Goal: Task Accomplishment & Management: Manage account settings

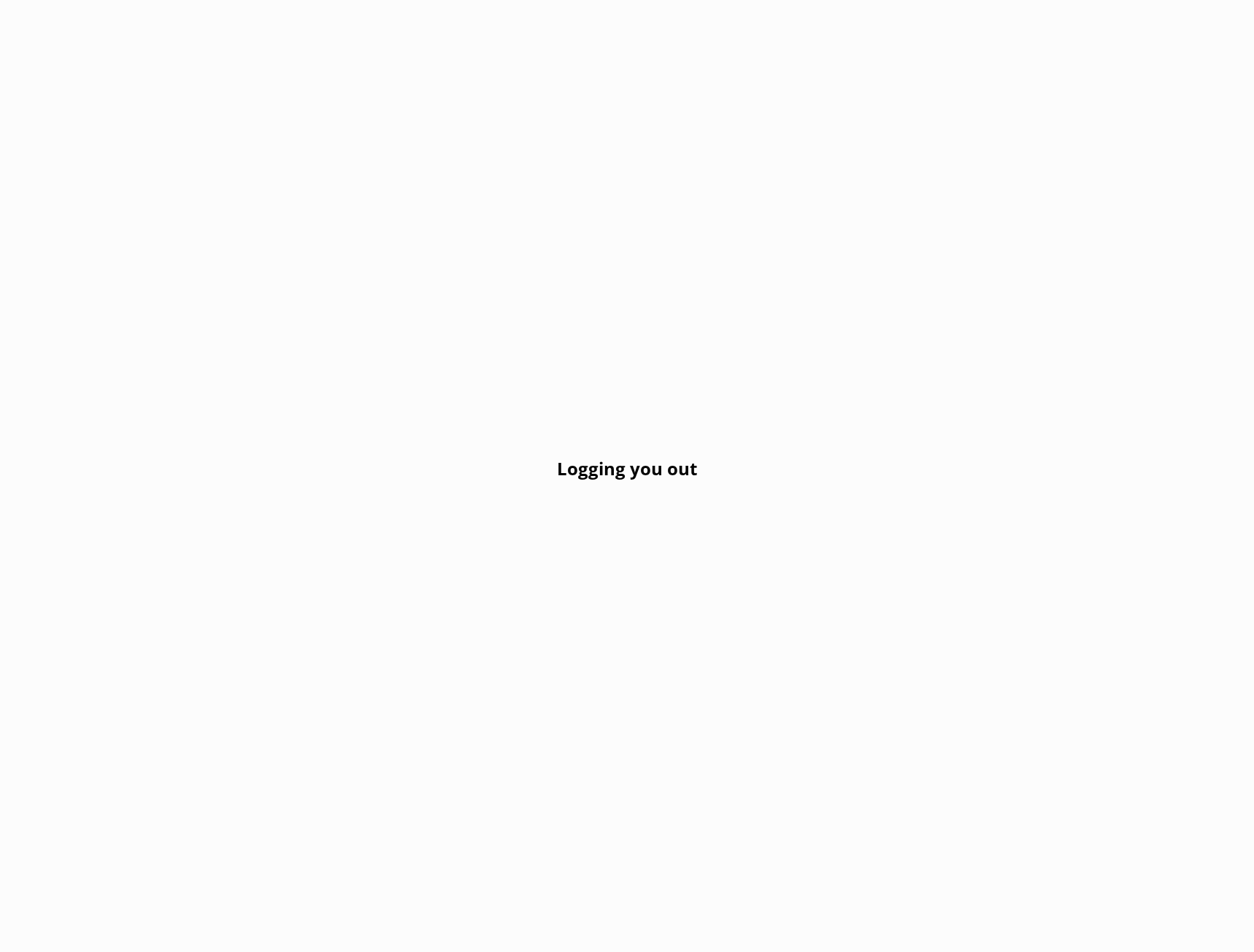
drag, startPoint x: 0, startPoint y: 0, endPoint x: 525, endPoint y: 63, distance: 528.8
click at [525, 63] on div "Logging you out" at bounding box center [627, 476] width 1254 height 952
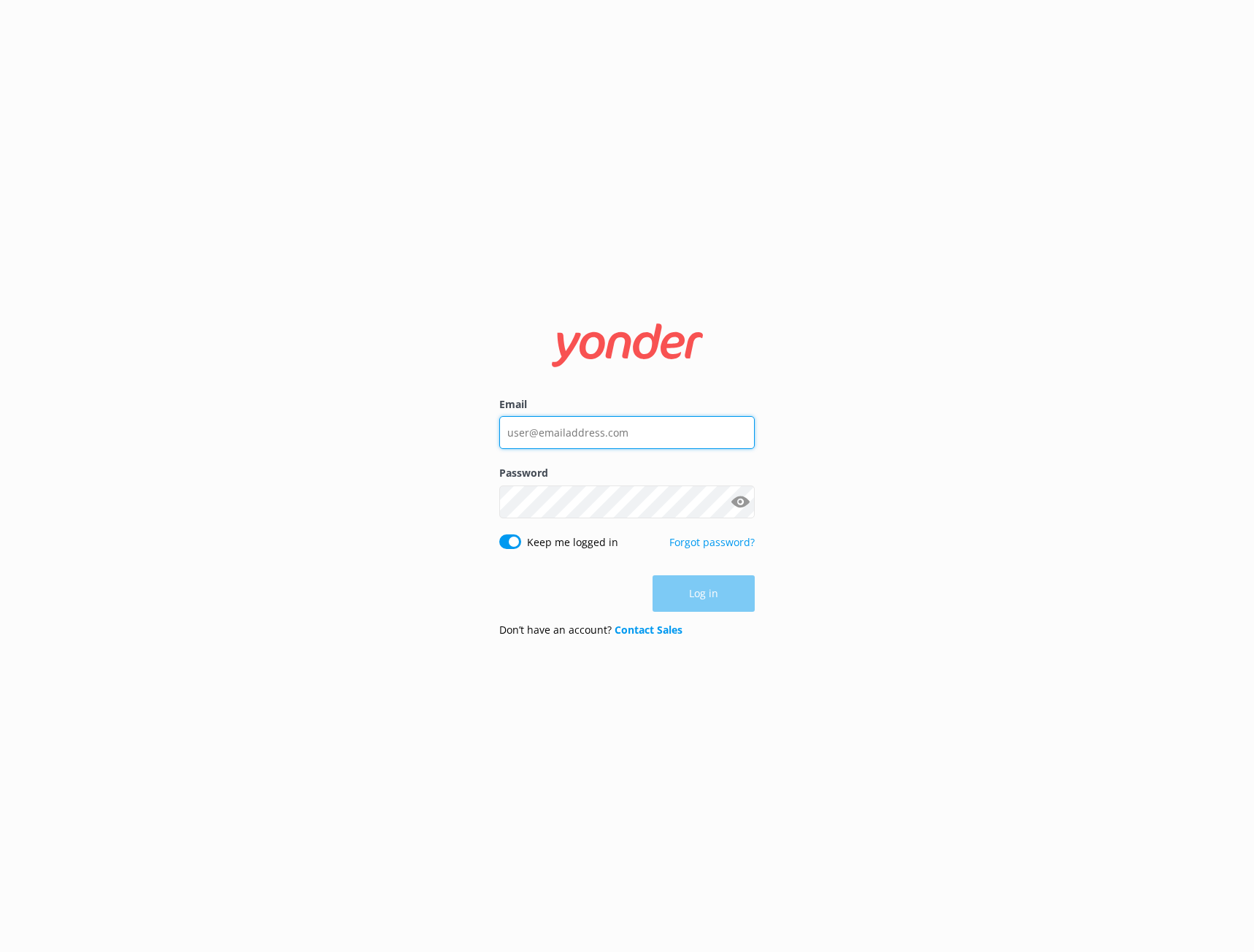
type input "[EMAIL_ADDRESS][DOMAIN_NAME]"
click at [746, 506] on button "Show password" at bounding box center [740, 501] width 29 height 29
drag, startPoint x: 708, startPoint y: 435, endPoint x: 461, endPoint y: 438, distance: 247.0
click at [456, 440] on div "Email [EMAIL_ADDRESS][DOMAIN_NAME] Password Show password Keep me logged in For…" at bounding box center [627, 476] width 1254 height 952
